Goal: Transaction & Acquisition: Purchase product/service

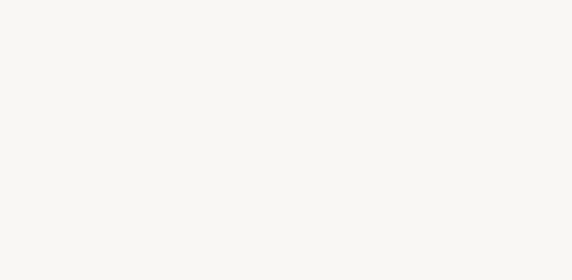
select select "ES"
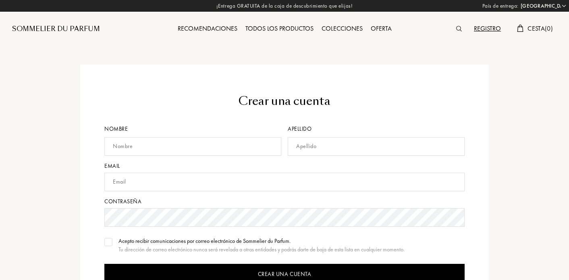
click at [179, 142] on input "text" at bounding box center [192, 146] width 177 height 19
type input "[PERSON_NAME]"
type input "Ramírez Fernández"
click at [154, 183] on input "text" at bounding box center [284, 182] width 360 height 19
type input "[PERSON_NAME][EMAIL_ADDRESS][DOMAIN_NAME]"
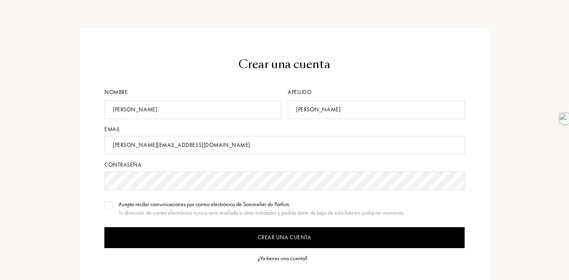
scroll to position [40, 0]
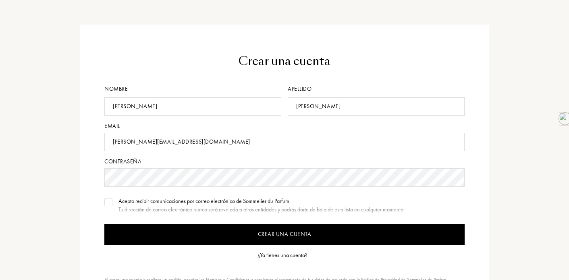
click at [110, 202] on img at bounding box center [109, 202] width 6 height 4
click at [278, 235] on input "Crear una cuenta" at bounding box center [284, 234] width 360 height 21
click at [288, 233] on input "Crear una cuenta" at bounding box center [284, 234] width 360 height 21
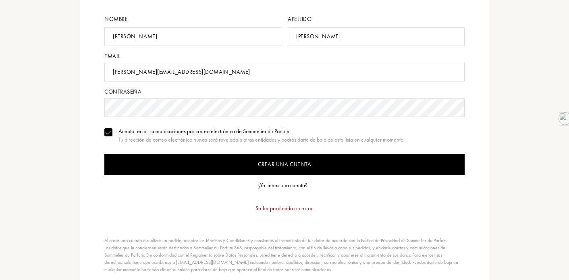
scroll to position [110, 0]
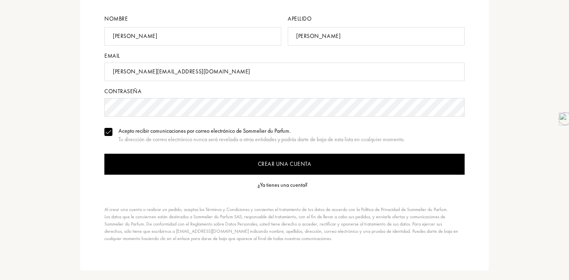
click at [288, 162] on input "Crear una cuenta" at bounding box center [284, 164] width 360 height 21
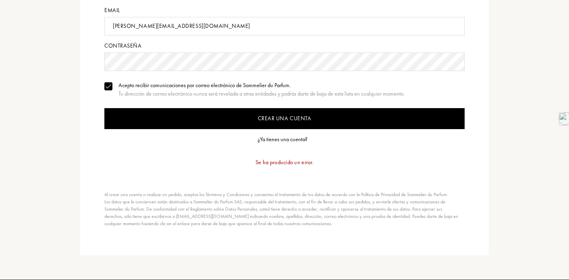
scroll to position [164, 0]
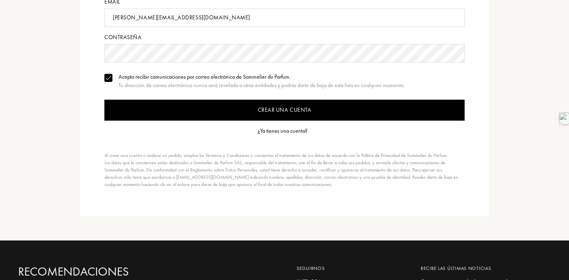
click at [286, 133] on div "¿Ya tienes una cuenta?" at bounding box center [283, 131] width 50 height 8
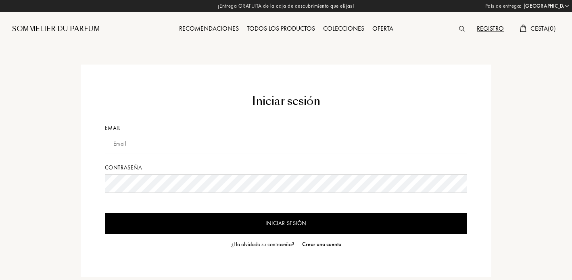
select select "ES"
click at [164, 146] on input "text" at bounding box center [284, 144] width 360 height 19
type input "[PERSON_NAME][EMAIL_ADDRESS][DOMAIN_NAME]"
click at [268, 243] on div "¿Ha olvidado su contraseña?" at bounding box center [261, 244] width 63 height 8
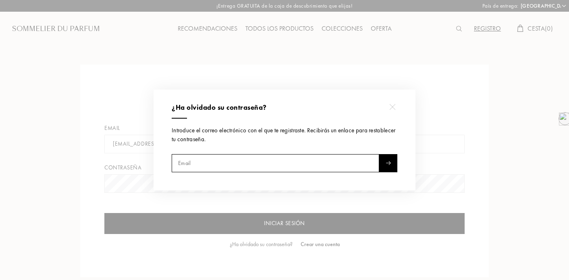
click at [227, 161] on input "text" at bounding box center [276, 163] width 208 height 18
type input "[PERSON_NAME][EMAIL_ADDRESS][DOMAIN_NAME]"
click at [388, 161] on img at bounding box center [388, 163] width 5 height 4
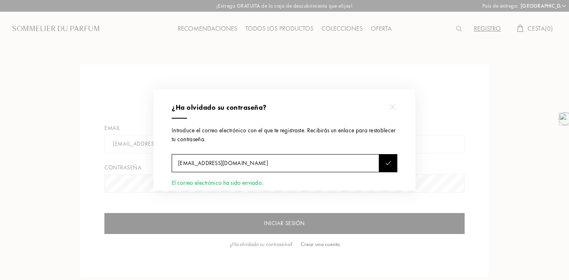
click at [391, 102] on div at bounding box center [392, 107] width 18 height 18
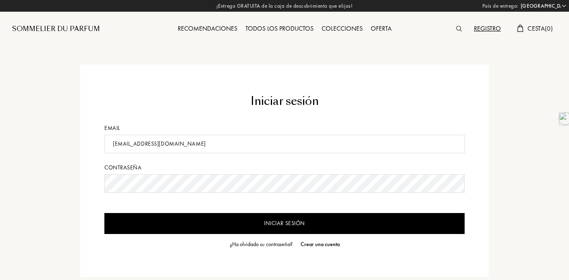
click at [487, 27] on div "Registro" at bounding box center [487, 29] width 35 height 10
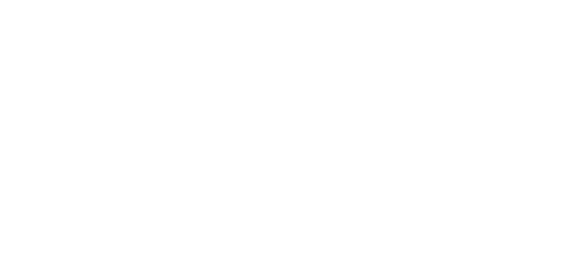
select select "ES"
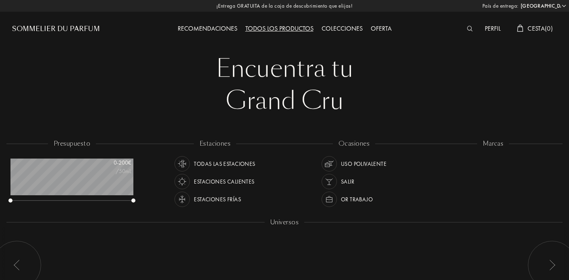
scroll to position [40, 123]
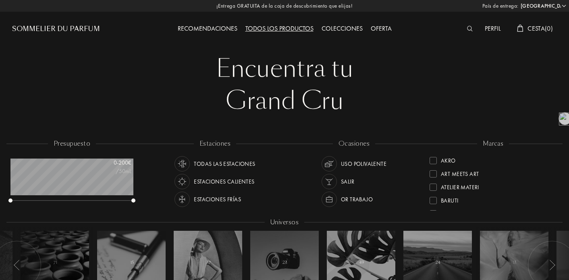
click at [433, 173] on div at bounding box center [433, 173] width 7 height 7
click at [434, 185] on div at bounding box center [433, 186] width 7 height 7
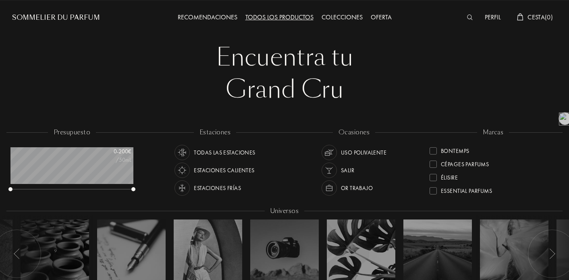
scroll to position [11, 0]
click at [434, 178] on div at bounding box center [433, 177] width 7 height 7
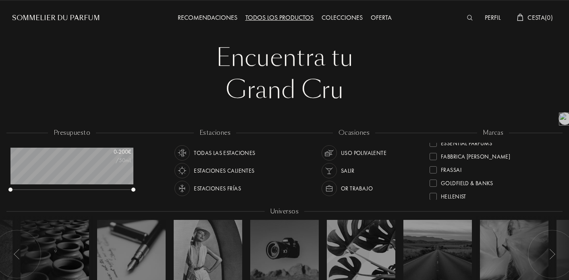
scroll to position [113, 0]
click at [434, 169] on div at bounding box center [433, 169] width 7 height 7
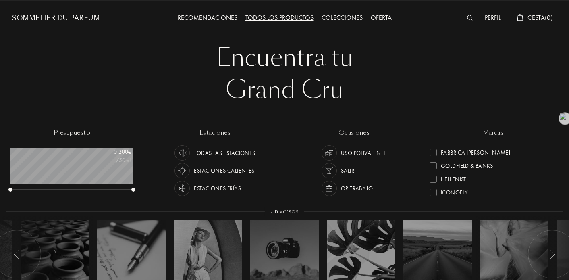
scroll to position [131, 0]
click at [433, 177] on div at bounding box center [433, 177] width 7 height 7
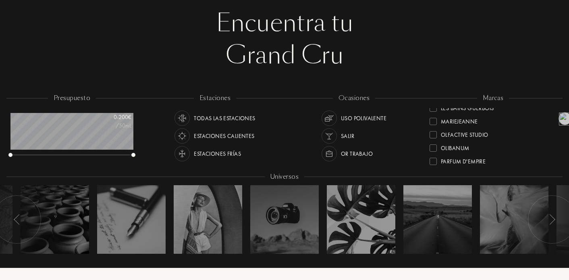
scroll to position [223, 0]
click at [435, 146] on div at bounding box center [433, 145] width 7 height 7
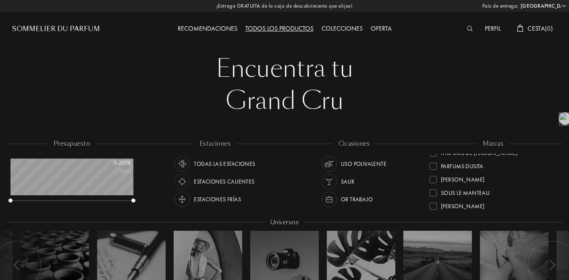
click at [436, 165] on div at bounding box center [433, 166] width 7 height 7
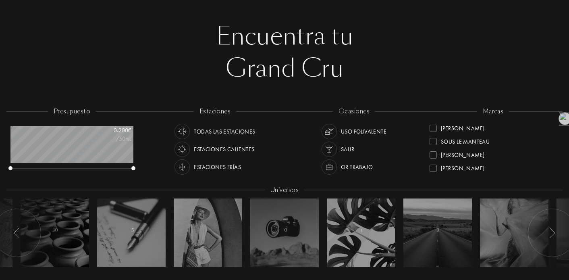
scroll to position [29, 0]
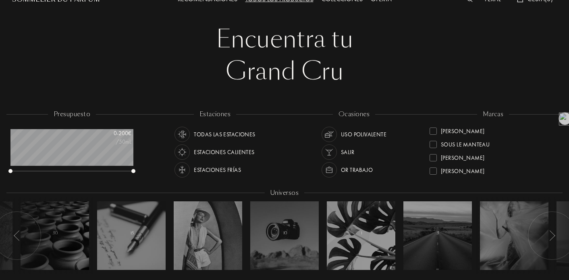
click at [435, 144] on div at bounding box center [433, 144] width 7 height 7
click at [436, 144] on div at bounding box center [433, 144] width 7 height 7
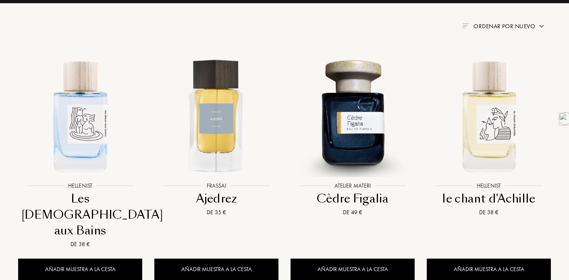
scroll to position [358, 0]
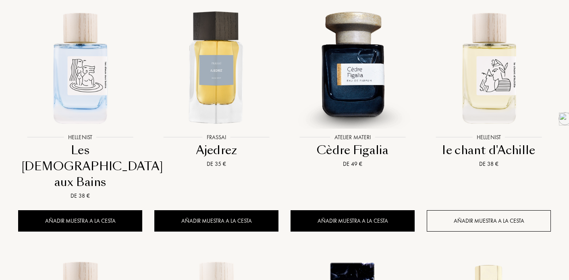
click at [474, 210] on div "Añadir muestra a la cesta" at bounding box center [489, 220] width 124 height 21
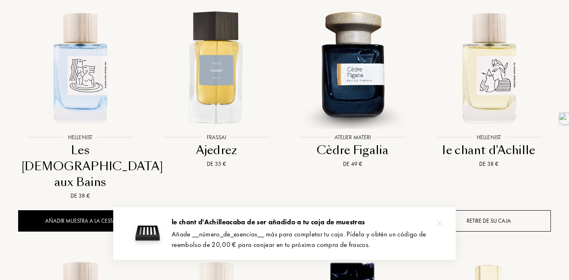
click at [440, 222] on img at bounding box center [440, 223] width 6 height 6
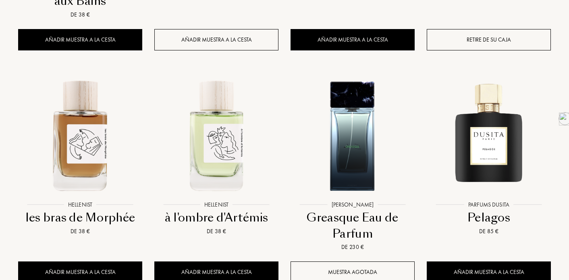
scroll to position [540, 0]
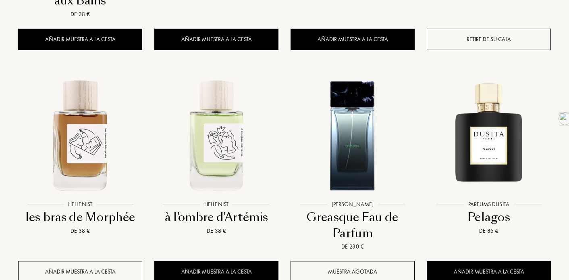
click at [81, 261] on div "Añadir muestra a la cesta" at bounding box center [80, 271] width 124 height 21
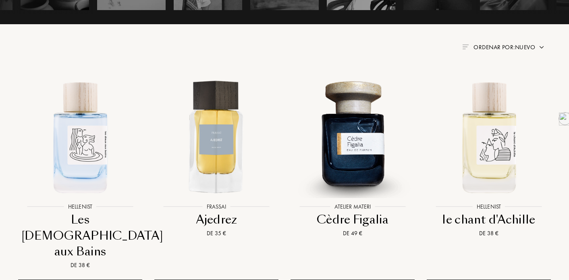
scroll to position [292, 0]
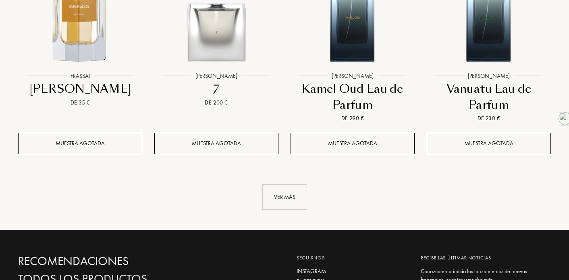
scroll to position [902, 0]
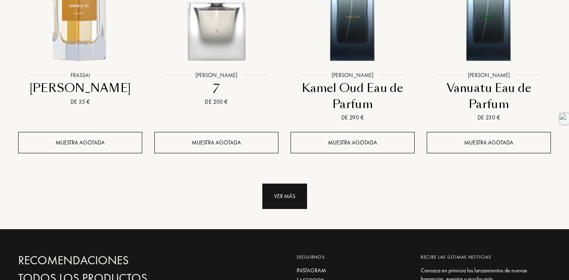
click at [289, 183] on div "Ver más" at bounding box center [285, 195] width 45 height 25
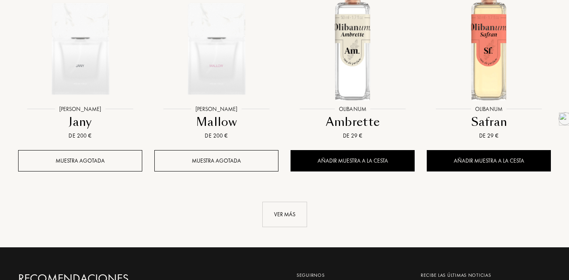
scroll to position [1564, 0]
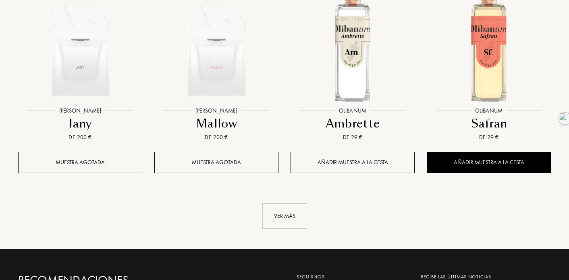
click at [355, 152] on div "Añadir muestra a la cesta" at bounding box center [353, 162] width 124 height 21
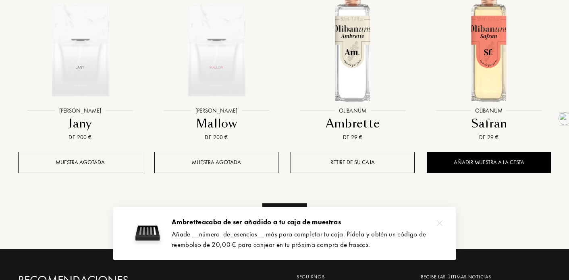
click at [296, 203] on div "Ver más" at bounding box center [285, 215] width 45 height 25
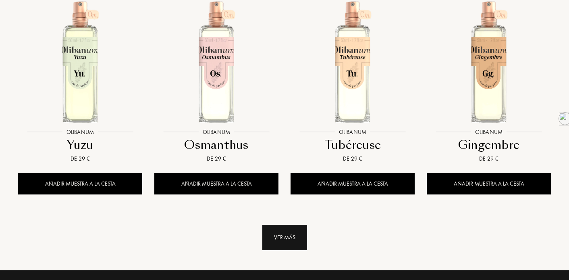
scroll to position [2193, 0]
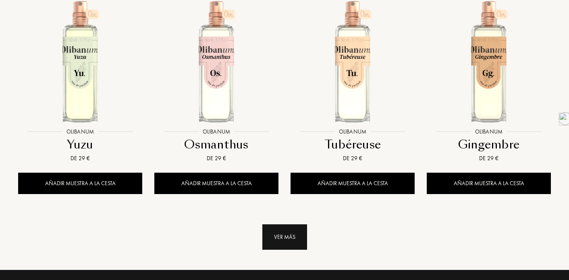
click at [290, 224] on div "Ver más" at bounding box center [285, 236] width 45 height 25
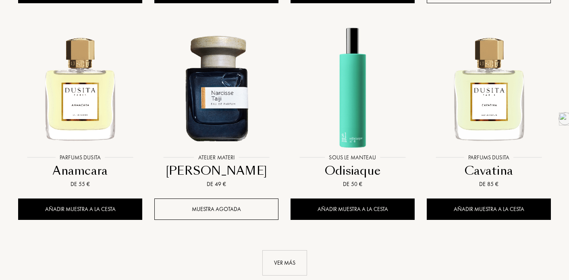
scroll to position [2823, 0]
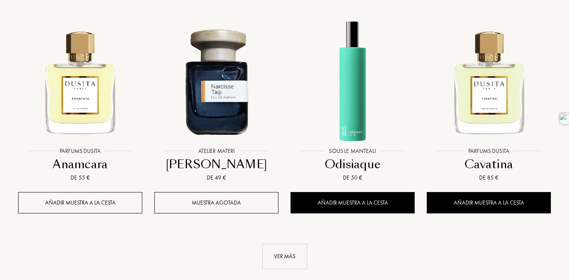
click at [100, 192] on div "Añadir muestra a la cesta" at bounding box center [80, 202] width 124 height 21
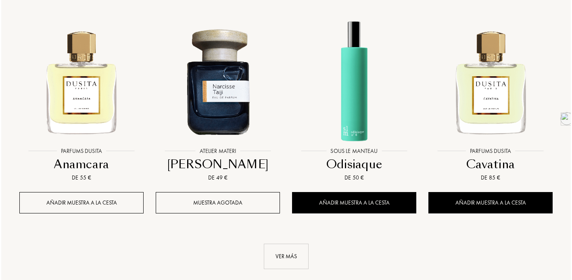
scroll to position [2829, 0]
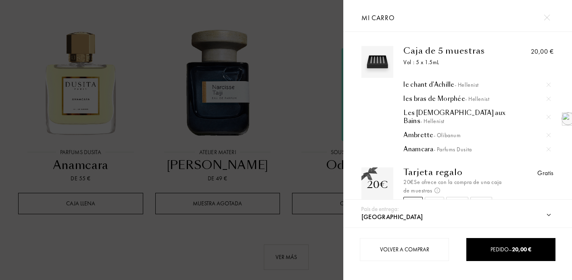
click at [236, 219] on div at bounding box center [171, 140] width 343 height 280
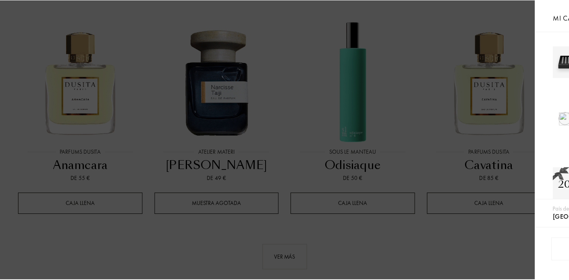
scroll to position [2823, 0]
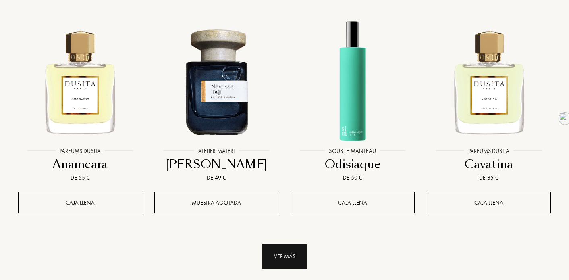
click at [284, 244] on div "Ver más" at bounding box center [285, 256] width 45 height 25
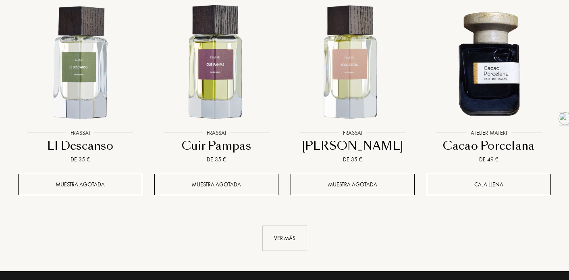
scroll to position [3509, 0]
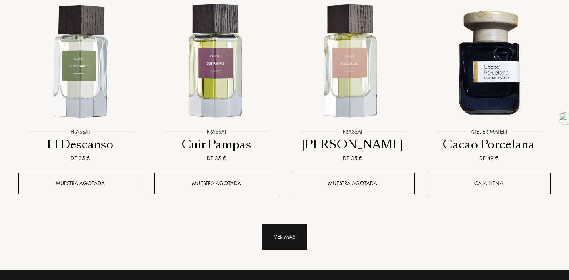
click at [280, 224] on div "Ver más" at bounding box center [285, 236] width 45 height 25
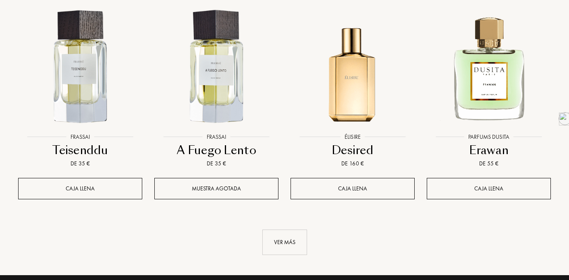
scroll to position [4153, 0]
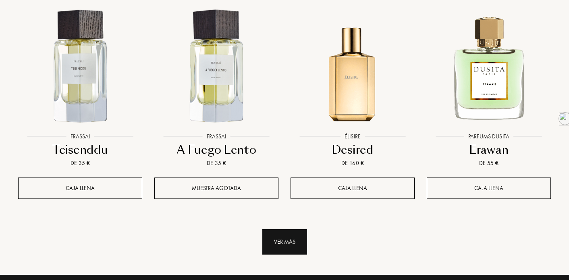
click at [281, 229] on div "Ver más" at bounding box center [285, 241] width 45 height 25
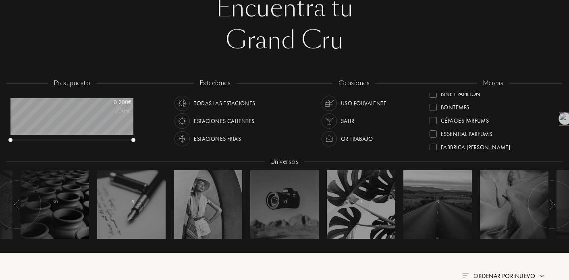
scroll to position [0, 0]
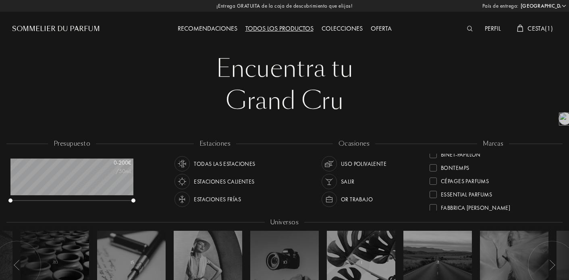
click at [537, 28] on span "Cesta ( 1 )" at bounding box center [540, 28] width 25 height 8
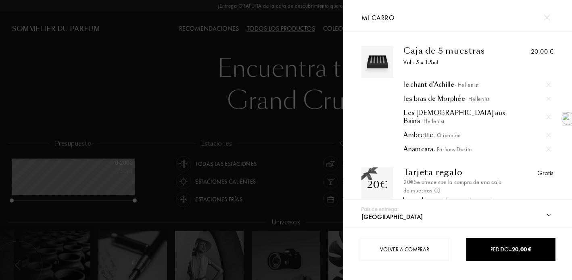
click at [546, 129] on div at bounding box center [548, 135] width 12 height 12
click at [164, 87] on div at bounding box center [171, 140] width 343 height 280
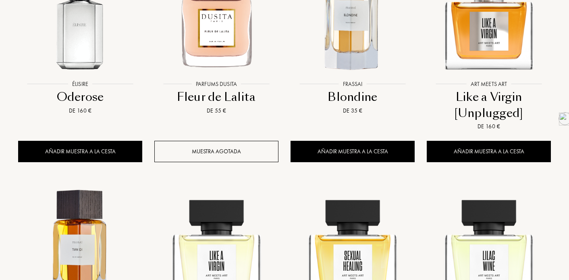
scroll to position [4424, 0]
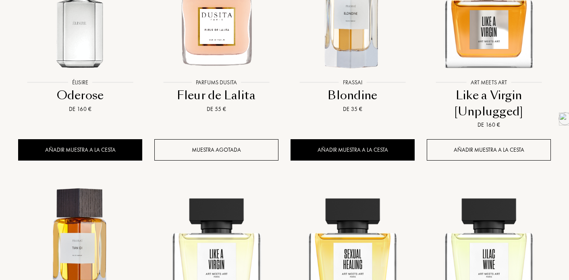
click at [495, 139] on div "Añadir muestra a la cesta" at bounding box center [489, 149] width 124 height 21
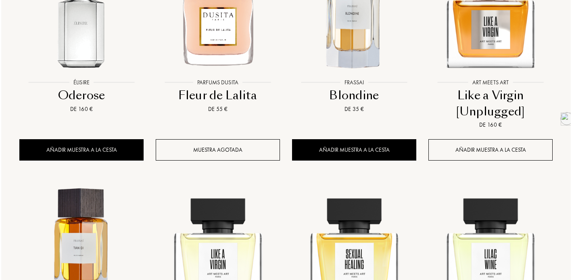
scroll to position [4434, 0]
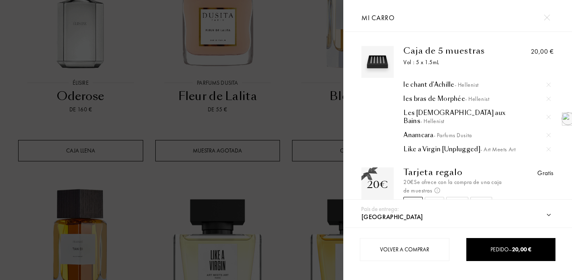
click at [549, 129] on div at bounding box center [548, 135] width 12 height 12
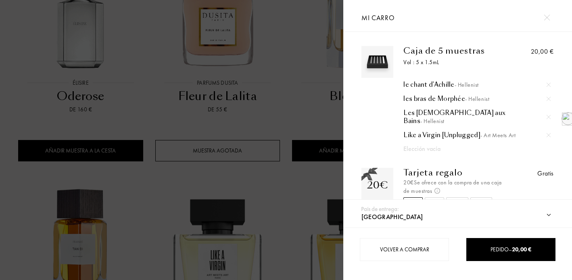
click at [292, 172] on div at bounding box center [171, 140] width 343 height 280
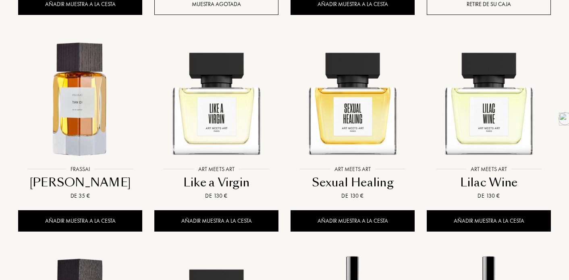
scroll to position [4573, 0]
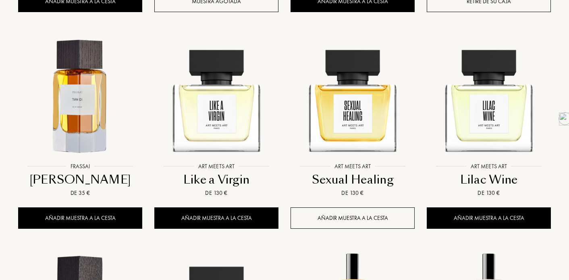
click at [365, 207] on div "Añadir muestra a la cesta" at bounding box center [353, 217] width 124 height 21
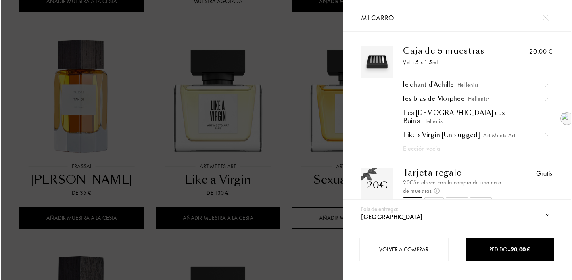
scroll to position [4583, 0]
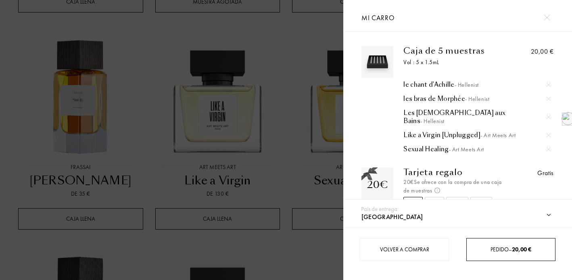
click at [515, 248] on span "20,00 €" at bounding box center [521, 249] width 19 height 7
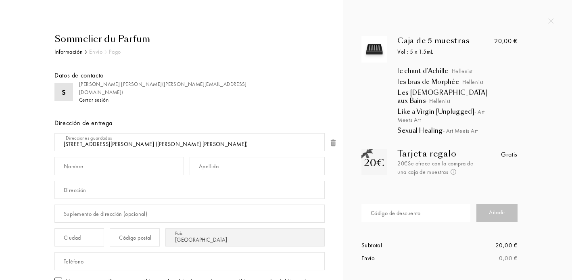
select select "ES"
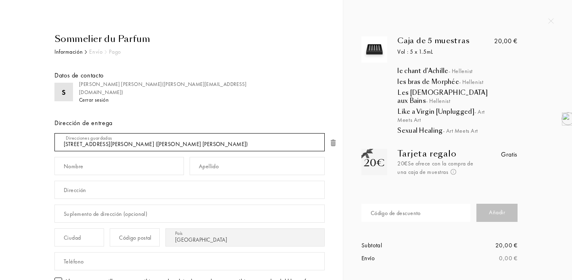
click at [252, 145] on select "[STREET_ADDRESS][PERSON_NAME] ([PERSON_NAME] [PERSON_NAME]) Añadir una nueva di…" at bounding box center [189, 142] width 270 height 18
select select "new"
click at [54, 133] on select "[STREET_ADDRESS][PERSON_NAME] ([PERSON_NAME] [PERSON_NAME]) Añadir una nueva di…" at bounding box center [189, 142] width 270 height 18
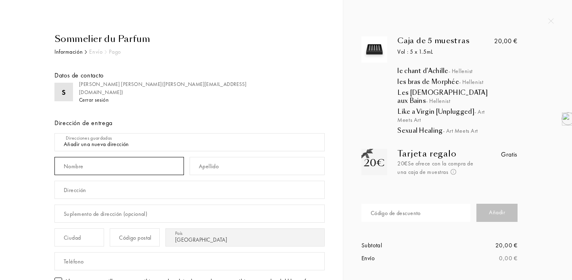
click at [101, 165] on input "text" at bounding box center [118, 166] width 129 height 18
type input "[PERSON_NAME]"
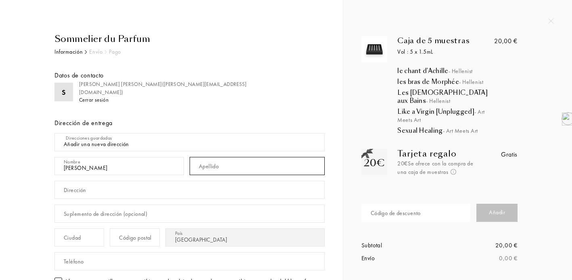
click at [229, 171] on input "text" at bounding box center [257, 166] width 135 height 18
type input "Ramírez Fernández"
click at [131, 189] on input "text" at bounding box center [189, 190] width 270 height 18
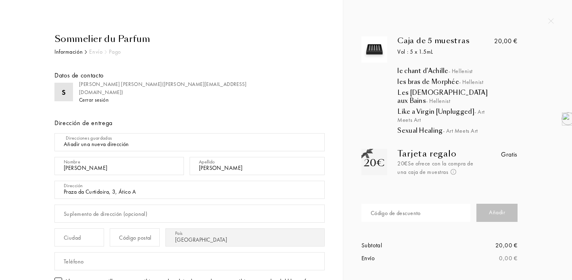
type input "Praza da Curtidoira, 3, Ático A"
click at [81, 236] on div "Ciudad" at bounding box center [72, 237] width 17 height 8
type input "Pontevedra"
click at [151, 235] on div "Código postal" at bounding box center [135, 237] width 32 height 8
type input "36003"
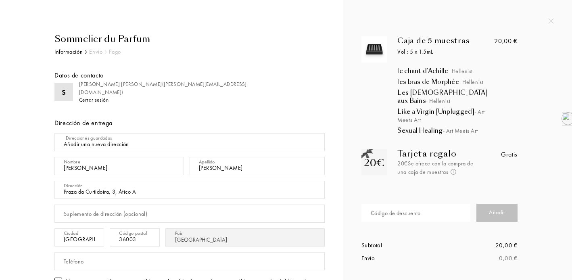
click at [333, 224] on div "Sommelier du Parfum Información Envío Pago Datos de contacto S Sergio Ramírez (…" at bounding box center [171, 240] width 331 height 416
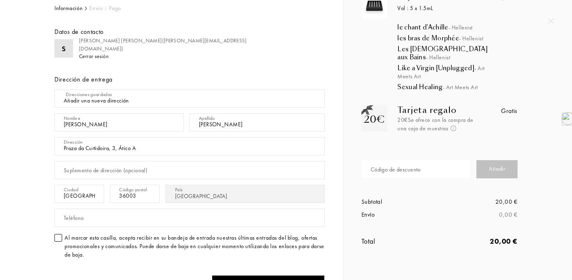
scroll to position [50, 0]
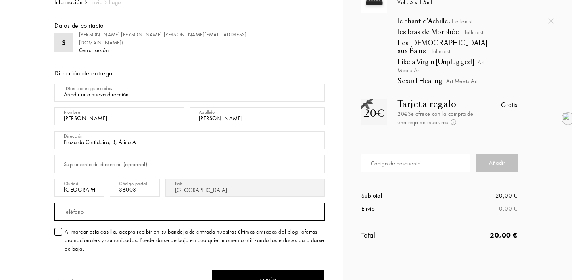
click at [103, 210] on input "text" at bounding box center [189, 211] width 270 height 18
type input "606872037"
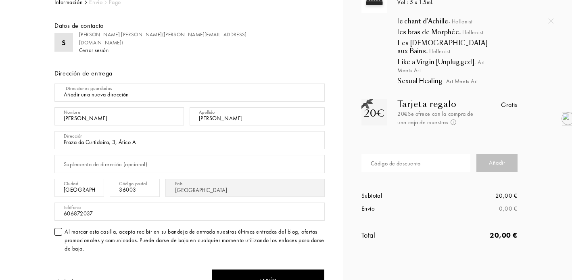
click at [6, 185] on div "Sommelier du Parfum Información Envío Pago Datos de contacto S Sergio Ramírez (…" at bounding box center [171, 191] width 331 height 416
click at [58, 232] on div at bounding box center [58, 232] width 8 height 8
click at [145, 143] on input "Praza da Curtidoira, 3, Ático A" at bounding box center [189, 140] width 270 height 18
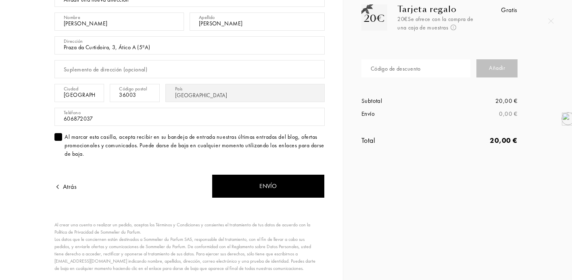
scroll to position [145, 0]
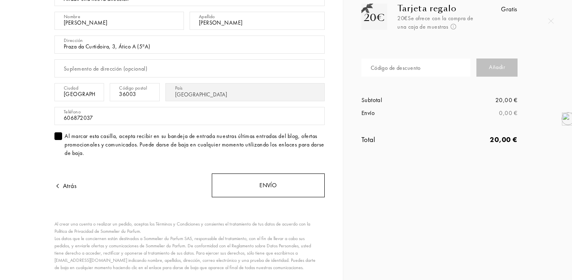
type input "Praza da Curtidoira, 3, Ático A (5ºA)"
click at [272, 185] on div "Envío" at bounding box center [268, 185] width 113 height 24
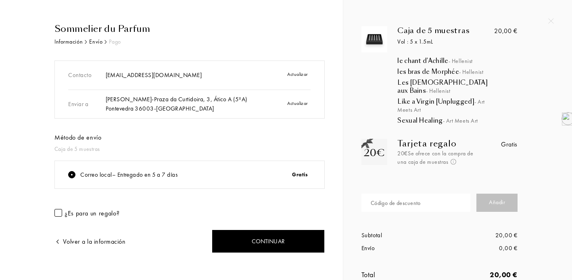
scroll to position [19, 0]
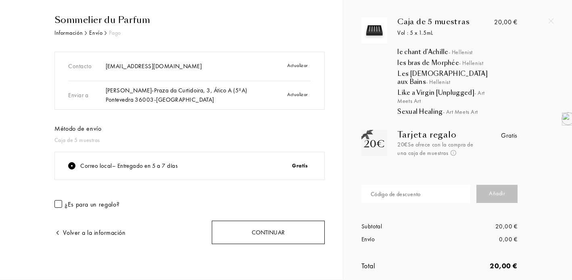
click at [289, 229] on div "Continuar" at bounding box center [268, 233] width 113 height 24
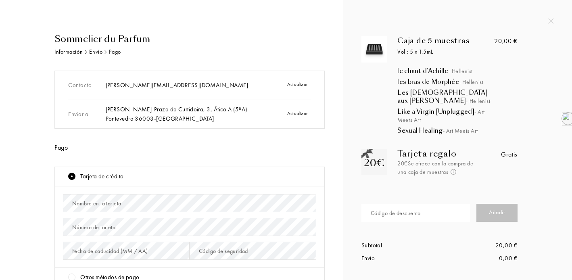
click at [418, 209] on div "Código de descuento" at bounding box center [396, 213] width 50 height 8
click at [504, 205] on div "Añadir" at bounding box center [496, 213] width 41 height 18
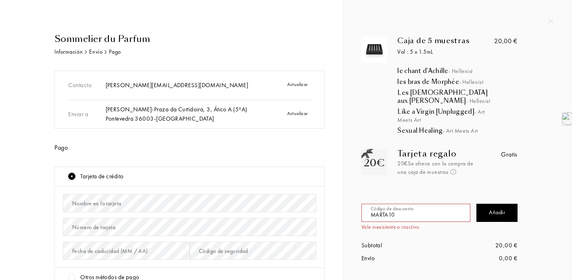
click at [390, 206] on input "MARTA10" at bounding box center [415, 213] width 109 height 18
click at [489, 205] on div "Añadir" at bounding box center [496, 213] width 41 height 18
click at [412, 205] on input "MARTA10" at bounding box center [415, 213] width 109 height 18
type input "M"
type input "[PERSON_NAME]"
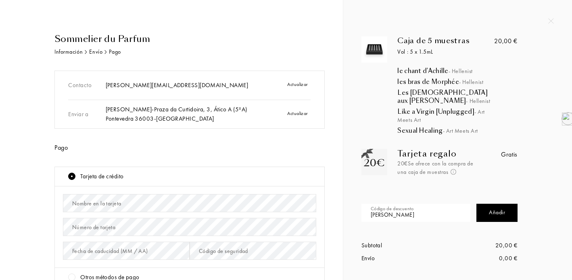
click at [506, 204] on div "Añadir" at bounding box center [496, 213] width 41 height 18
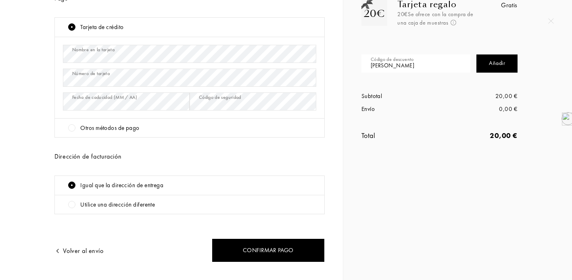
scroll to position [166, 0]
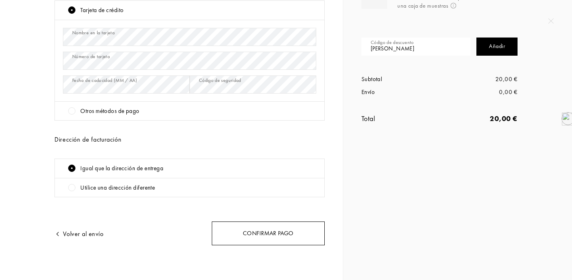
click at [279, 232] on div "Confirmar pago" at bounding box center [268, 233] width 113 height 24
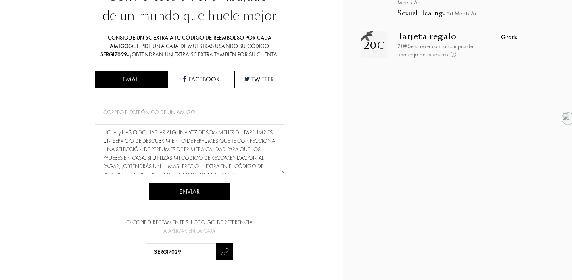
scroll to position [8, 0]
